Goal: Use online tool/utility

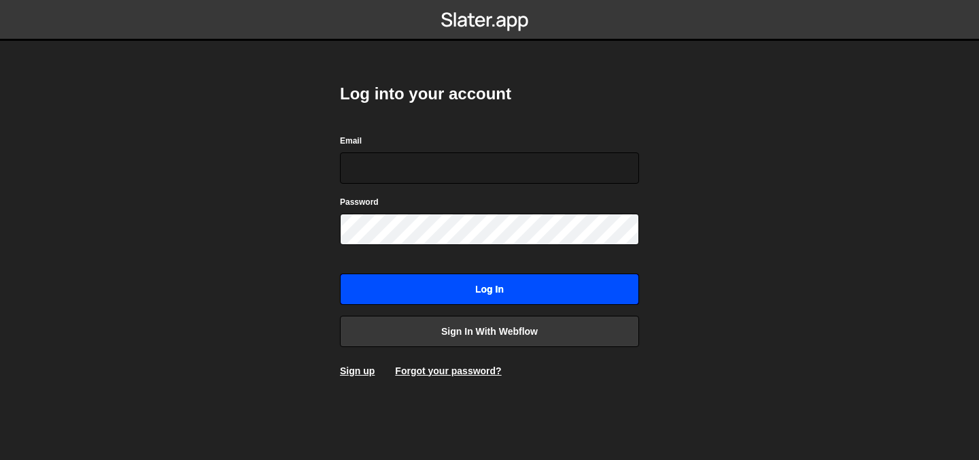
type input "[EMAIL_ADDRESS][DOMAIN_NAME]"
click at [447, 216] on form "Email [EMAIL_ADDRESS][DOMAIN_NAME] Password Log in" at bounding box center [489, 218] width 299 height 171
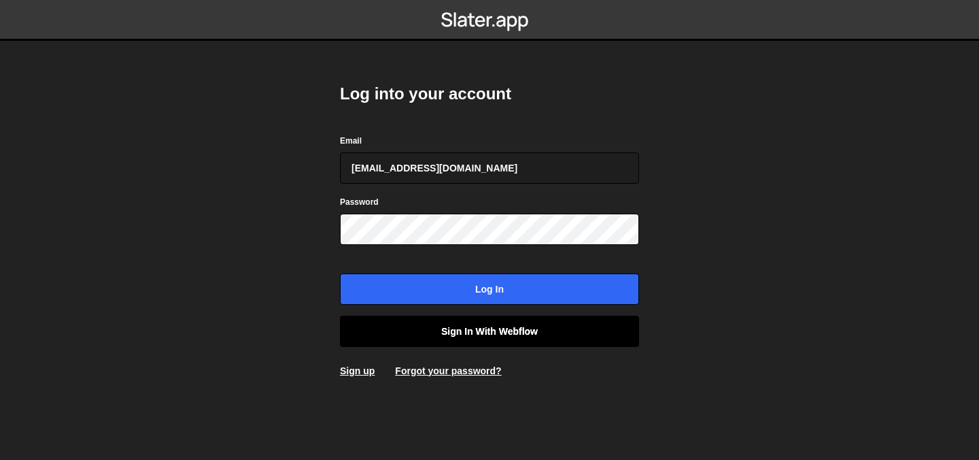
click at [456, 331] on link "Sign in with Webflow" at bounding box center [489, 331] width 299 height 31
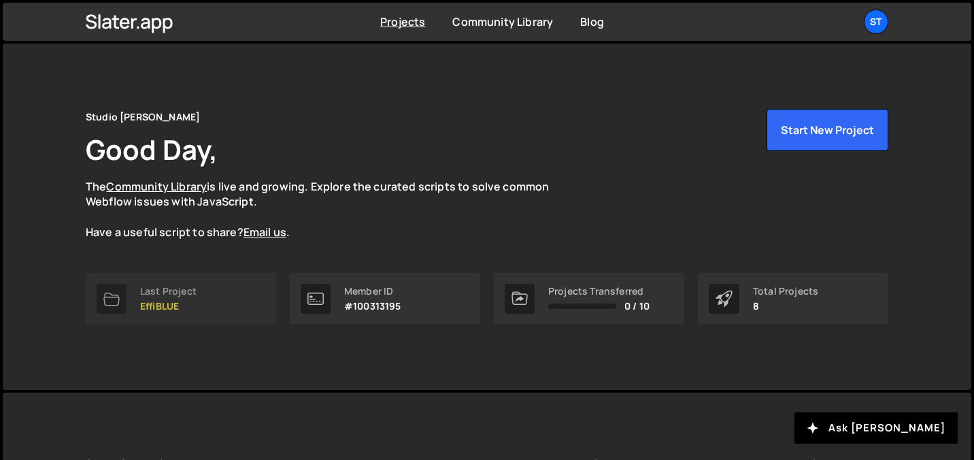
click at [163, 305] on p "EffiBLUE" at bounding box center [168, 306] width 56 height 11
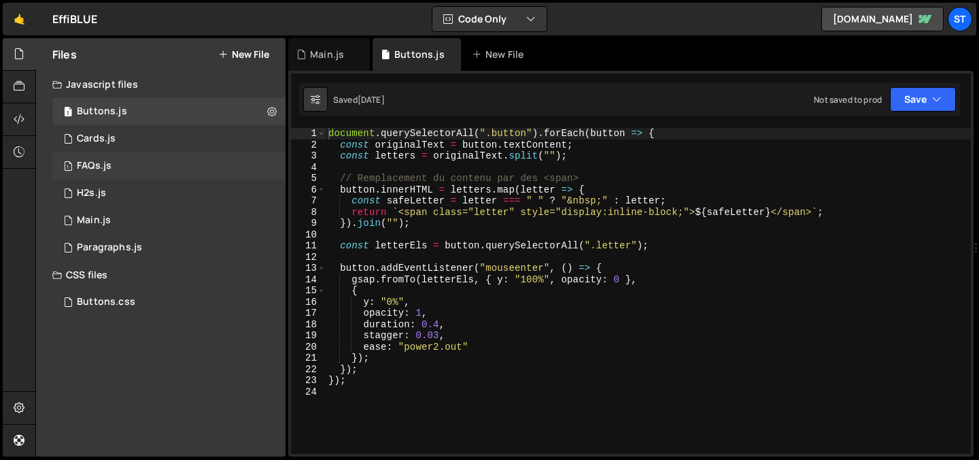
click at [103, 178] on div "1 FAQs.js 0" at bounding box center [168, 165] width 233 height 27
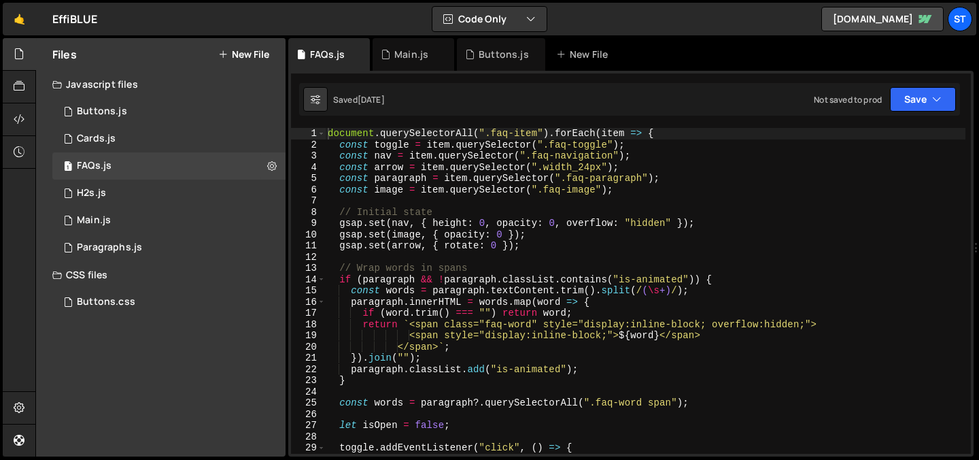
click at [424, 270] on div "document . querySelectorAll ( ".faq-item" ) . forEach ( item => { const toggle …" at bounding box center [645, 302] width 641 height 348
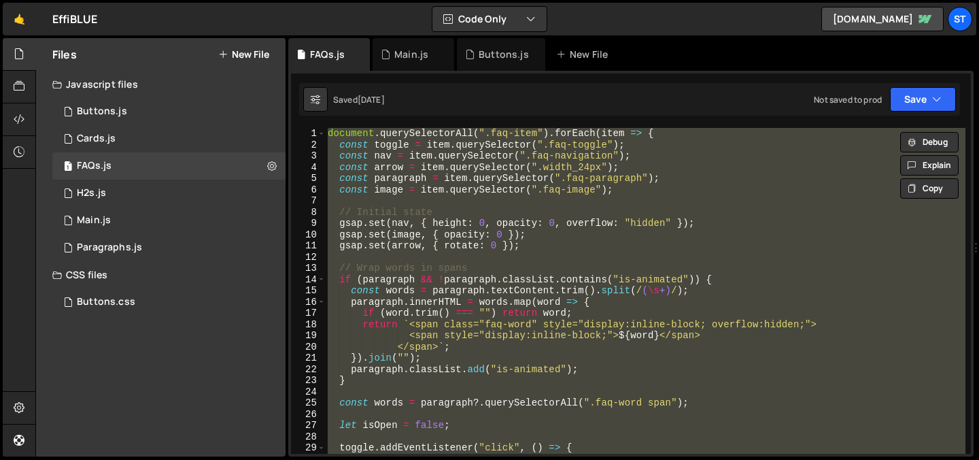
click at [392, 184] on div "document . querySelectorAll ( ".faq-item" ) . forEach ( item => { const toggle …" at bounding box center [645, 291] width 641 height 326
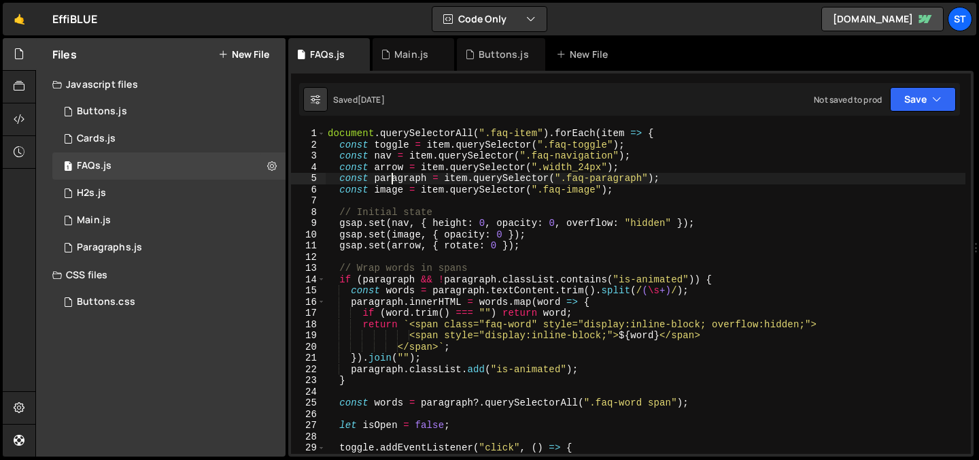
type textarea "});"
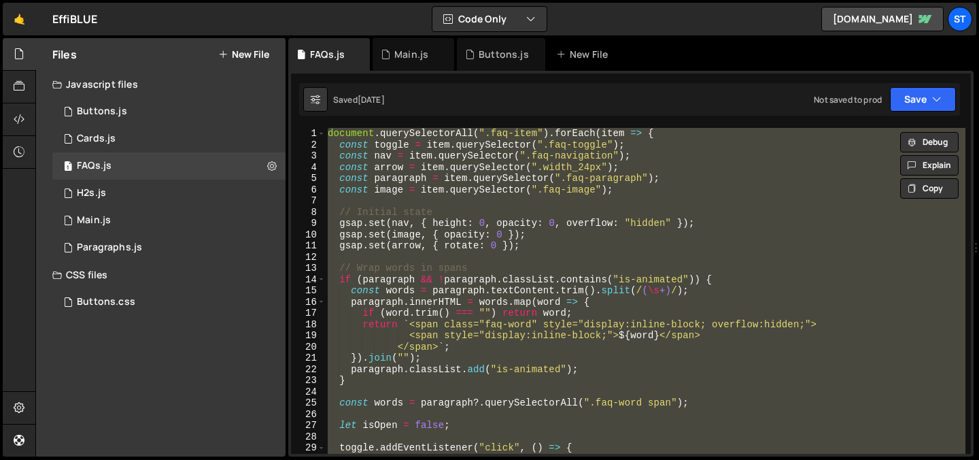
paste textarea
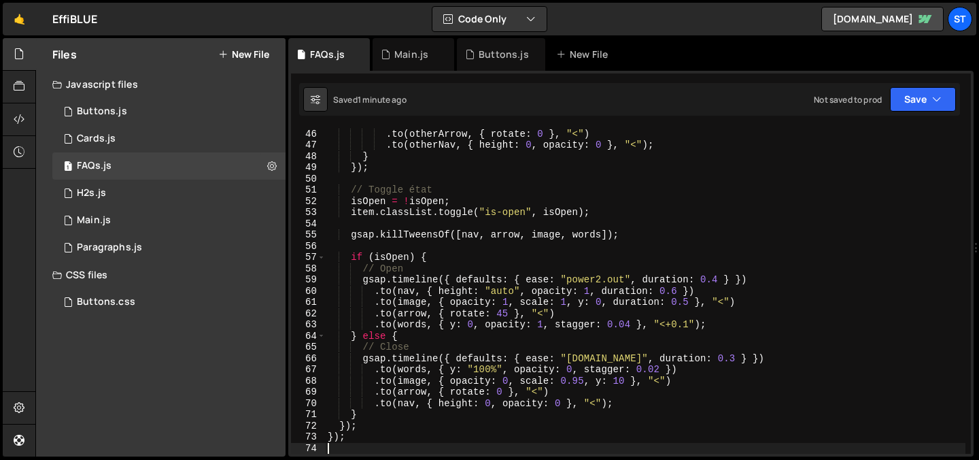
click at [502, 192] on div ". to ( otherImage , { opacity : 0 , scale : 0.95 , y : 10 } , "<" ) . to ( othe…" at bounding box center [645, 291] width 641 height 348
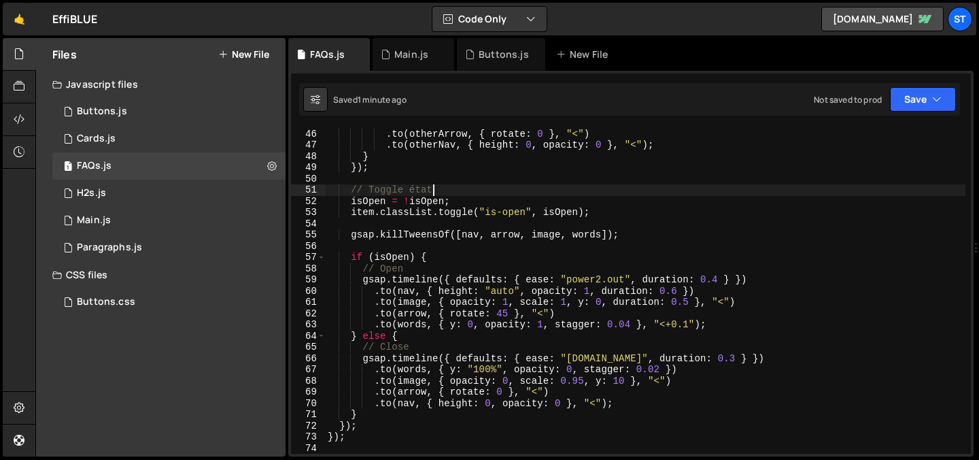
type textarea "});"
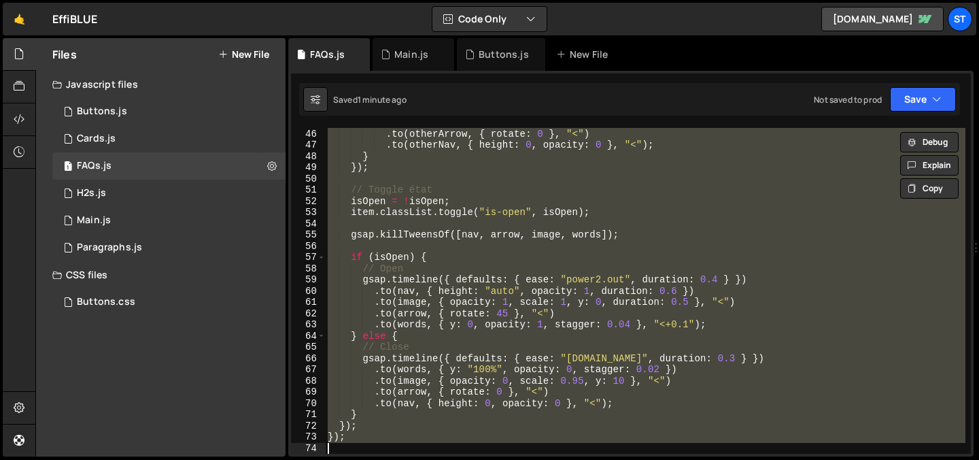
paste textarea
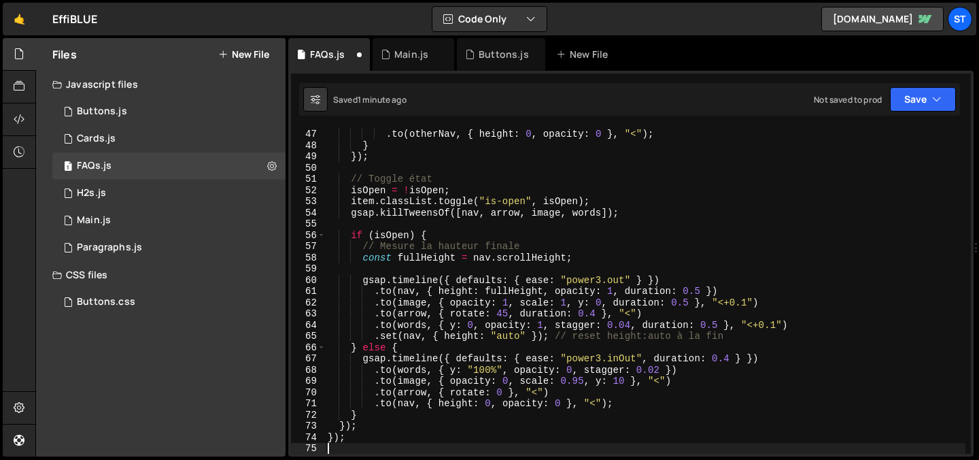
scroll to position [515, 0]
click at [388, 201] on div ". to ( otherArrow , { rotate : 0 } , "<" ) . to ( otherNav , { height : 0 , opa…" at bounding box center [645, 291] width 641 height 348
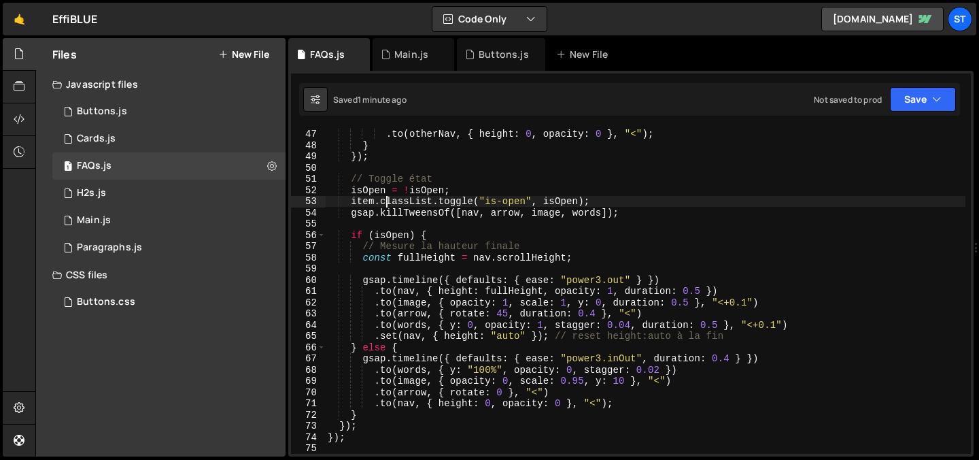
type textarea "});"
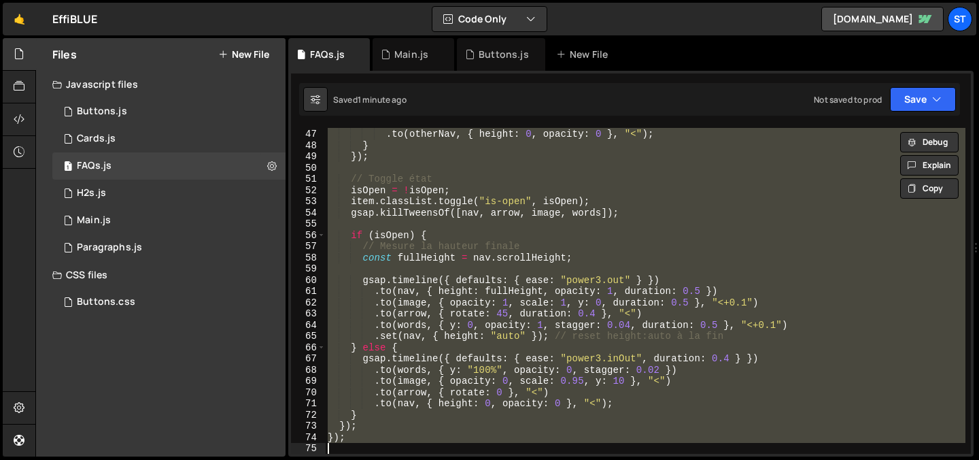
paste textarea
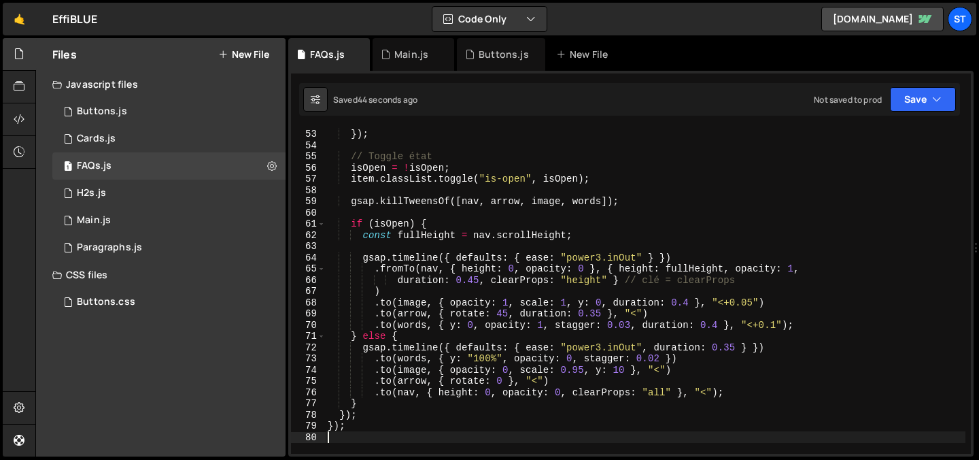
click at [507, 334] on div "} }) ; // Toggle état isOpen = ! isOpen ; item . classList . toggle ( "is-open"…" at bounding box center [645, 291] width 641 height 348
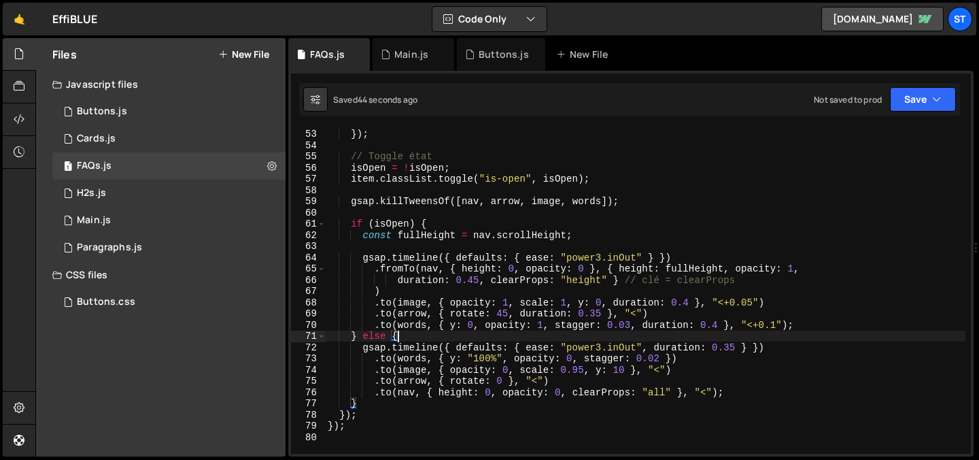
type textarea "});"
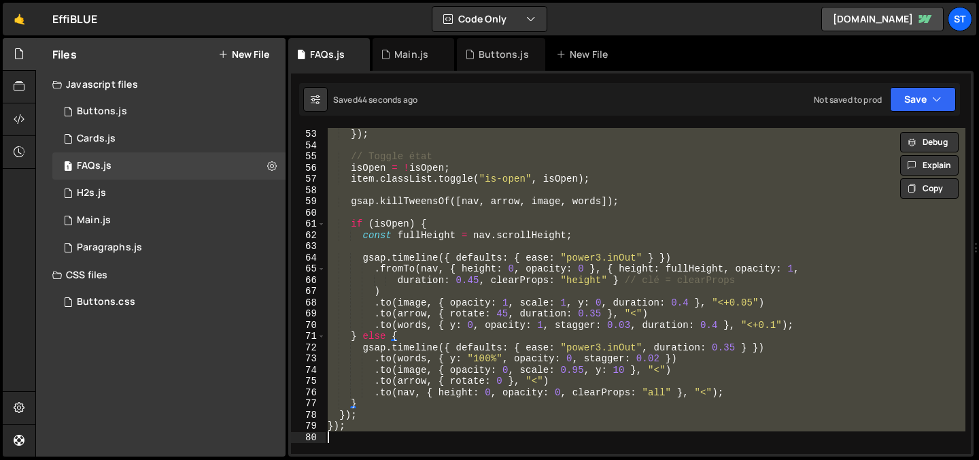
paste textarea
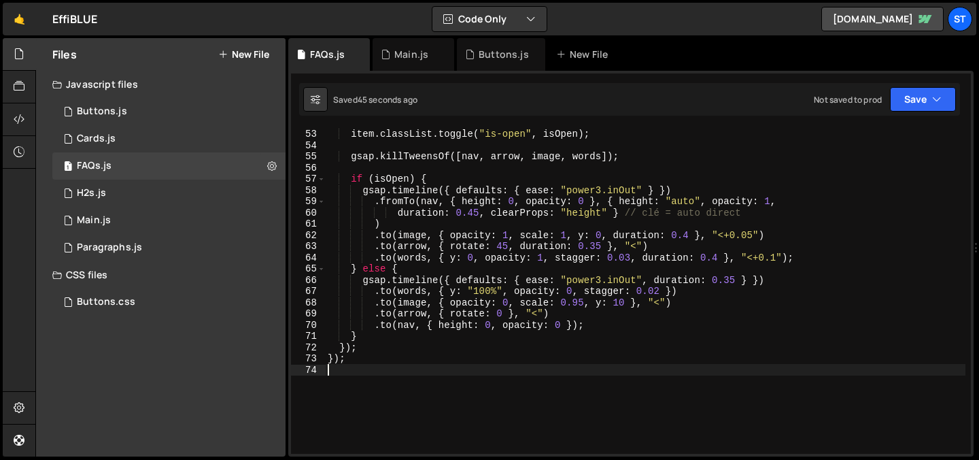
click at [405, 245] on div "isOpen = ! isOpen ; item . classList . toggle ( "is-open" , isOpen ) ; gsap . k…" at bounding box center [645, 291] width 641 height 348
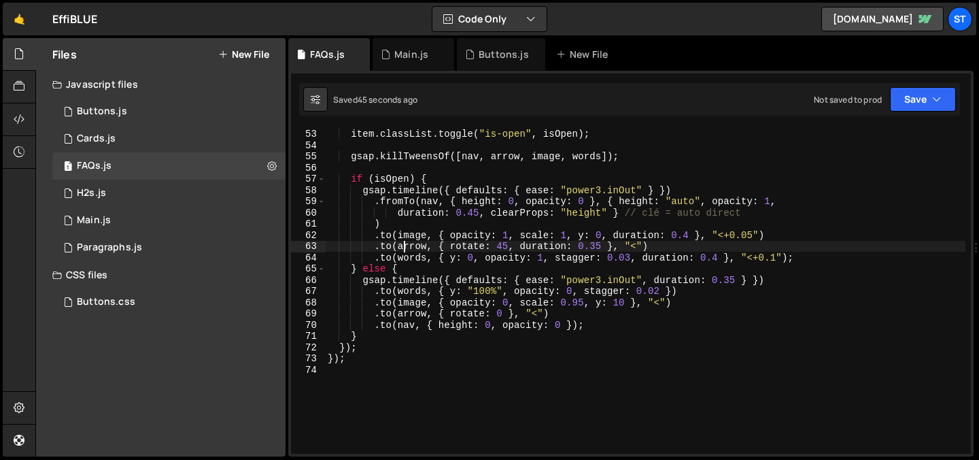
type textarea "});"
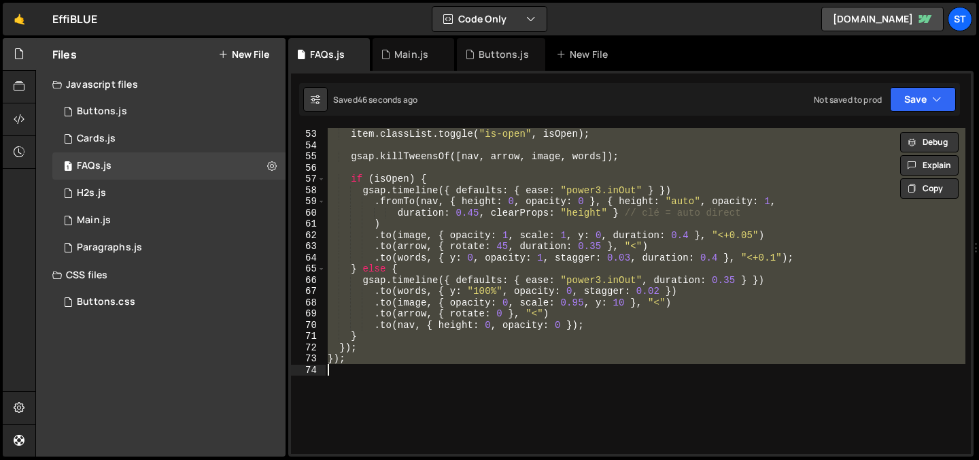
paste textarea
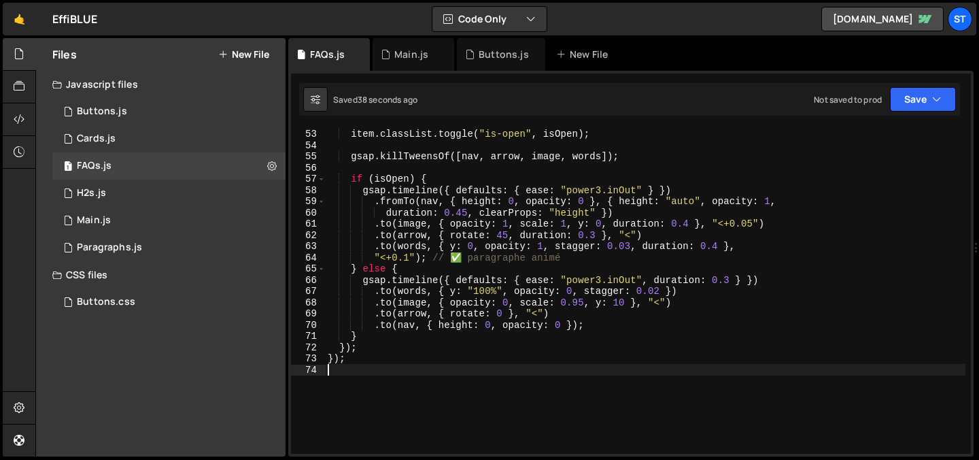
click at [518, 226] on div "isOpen = ! isOpen ; item . classList . toggle ( "is-open" , isOpen ) ; gsap . k…" at bounding box center [645, 291] width 641 height 348
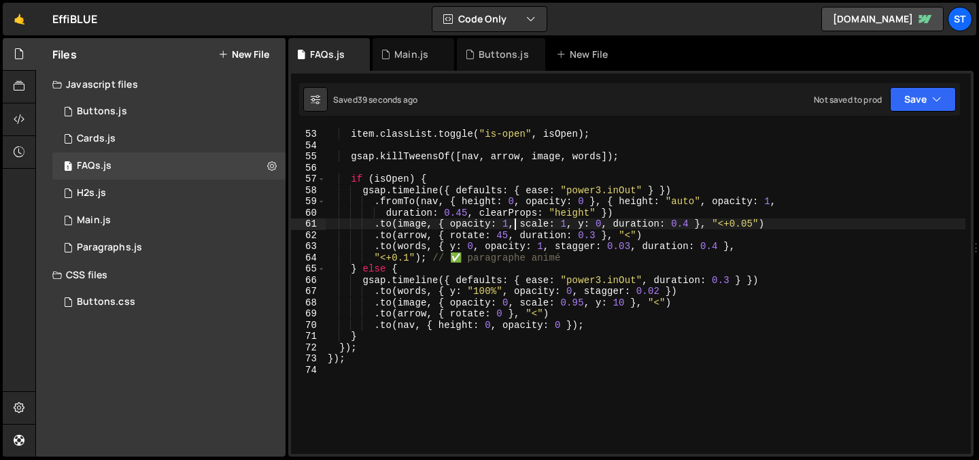
type textarea "});"
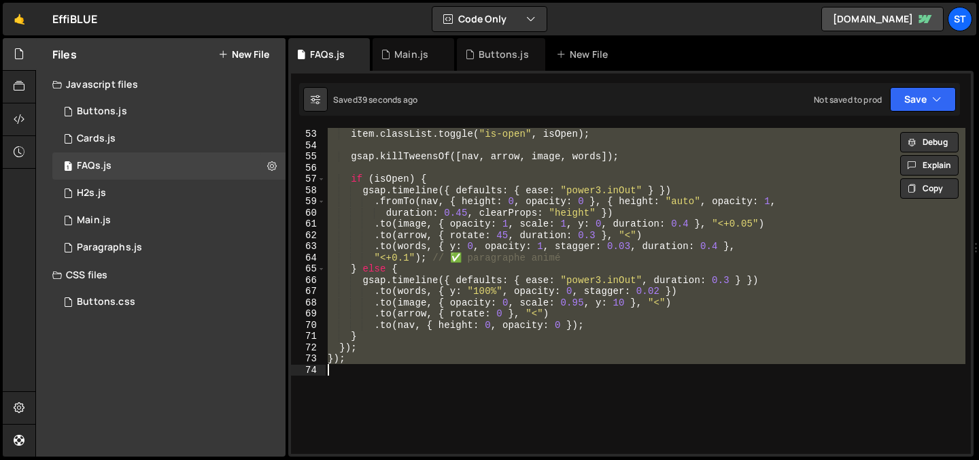
paste textarea
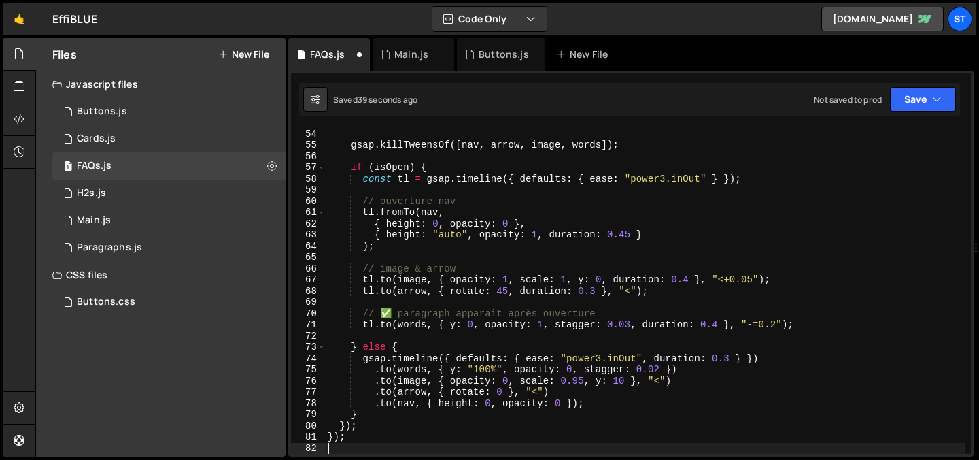
scroll to position [594, 0]
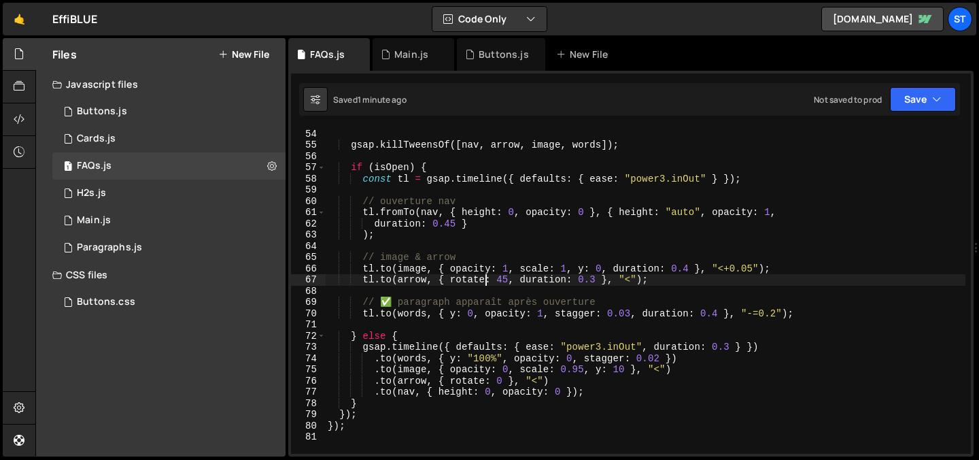
click at [486, 277] on div "item . classList . toggle ( "is-open" , isOpen ) ; gsap . killTweensOf ([ nav ,…" at bounding box center [645, 291] width 641 height 348
type textarea "});"
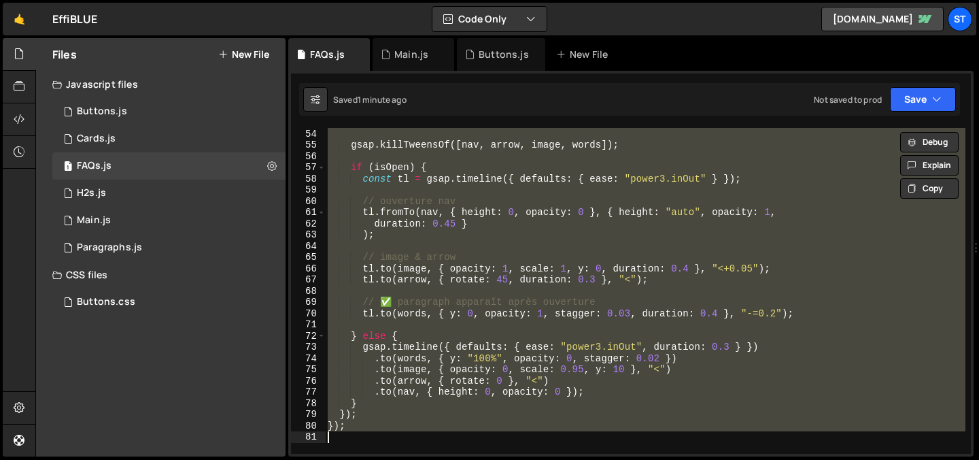
paste textarea
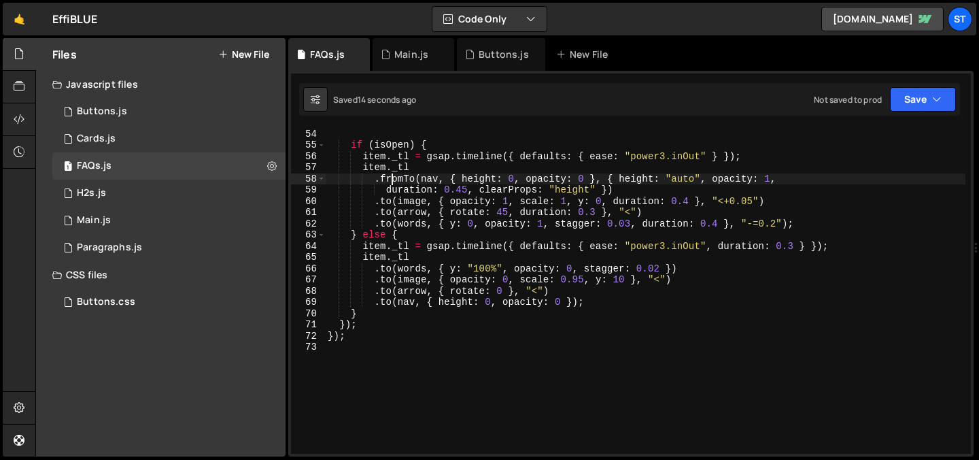
click at [394, 181] on div "if ( item . _tl ) item . _tl . kill ( ) ; // kill ancienne anim if ( isOpen ) {…" at bounding box center [645, 291] width 641 height 348
type textarea "});"
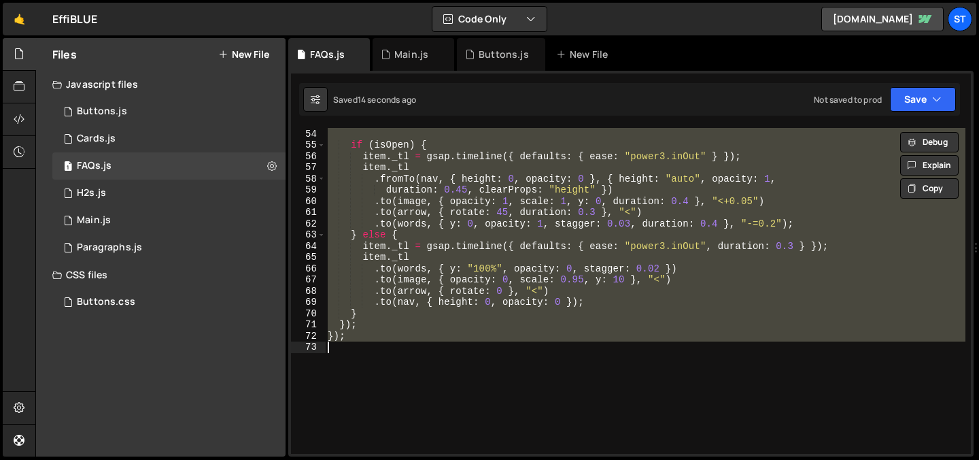
paste textarea
